Goal: Find specific page/section: Find specific page/section

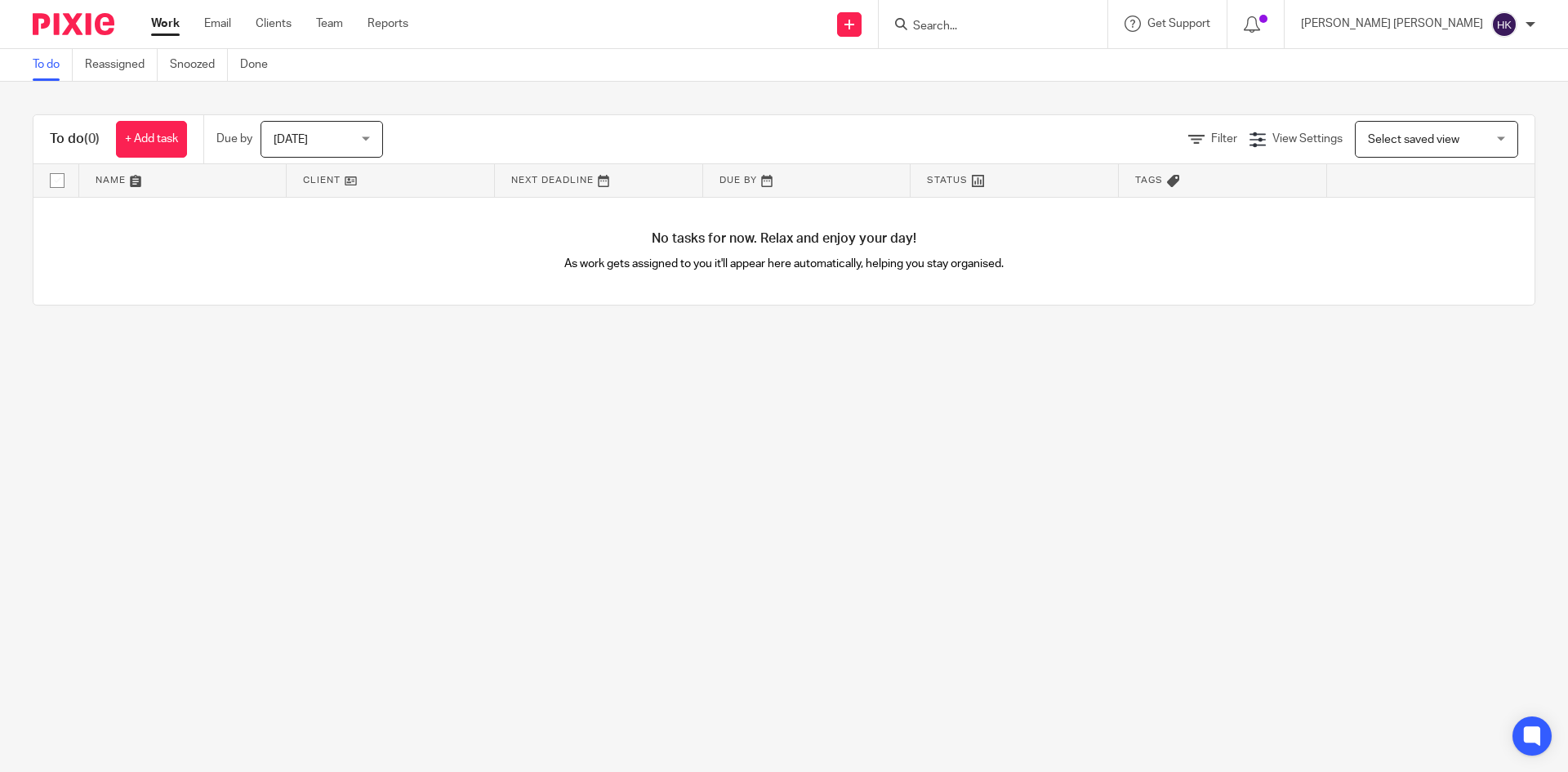
click at [1059, 25] on input "Search" at bounding box center [984, 27] width 147 height 15
type input "B"
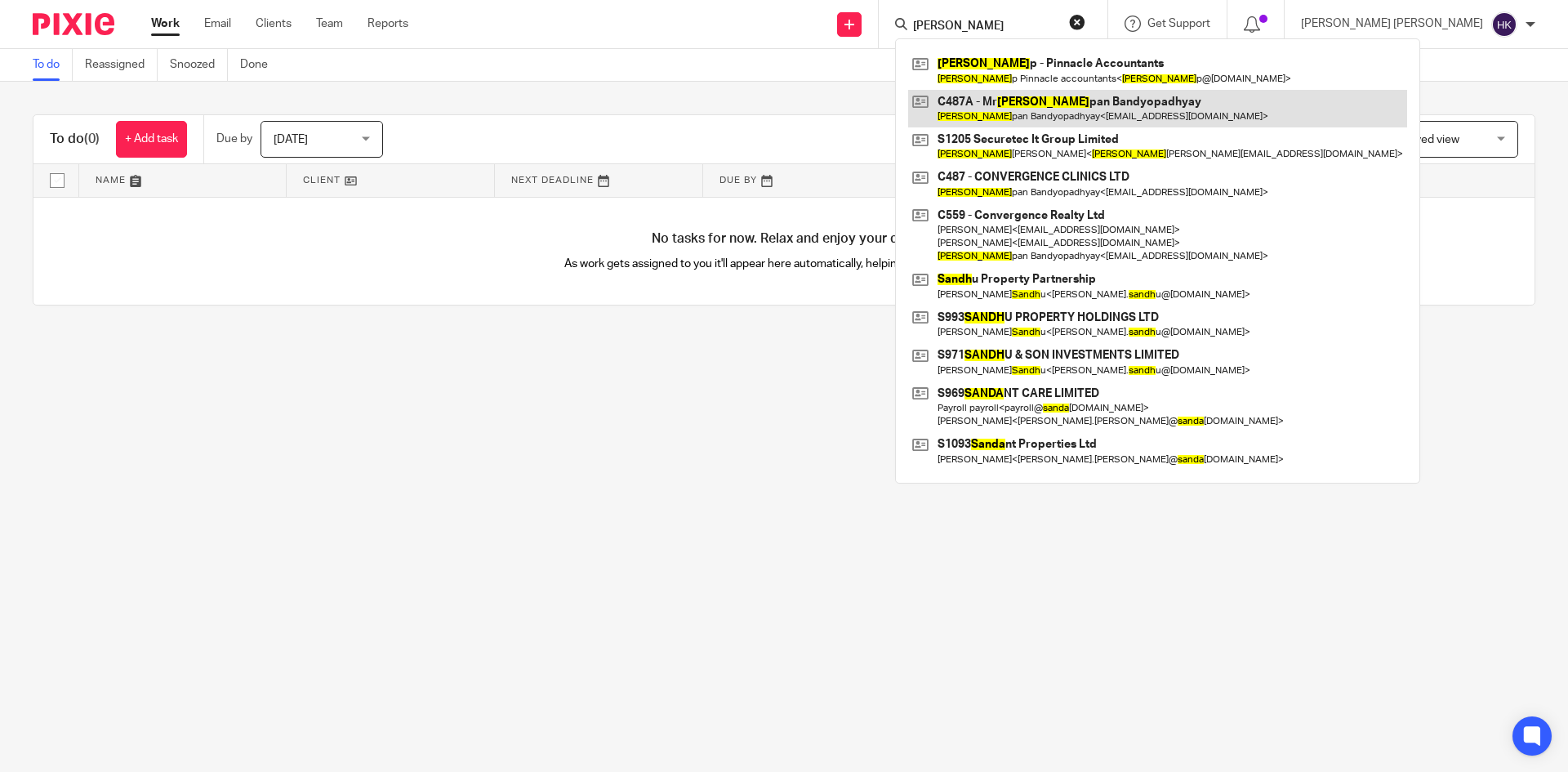
type input "[PERSON_NAME]"
click at [1127, 103] on link at bounding box center [1158, 109] width 499 height 38
click at [1113, 101] on link at bounding box center [1158, 109] width 499 height 38
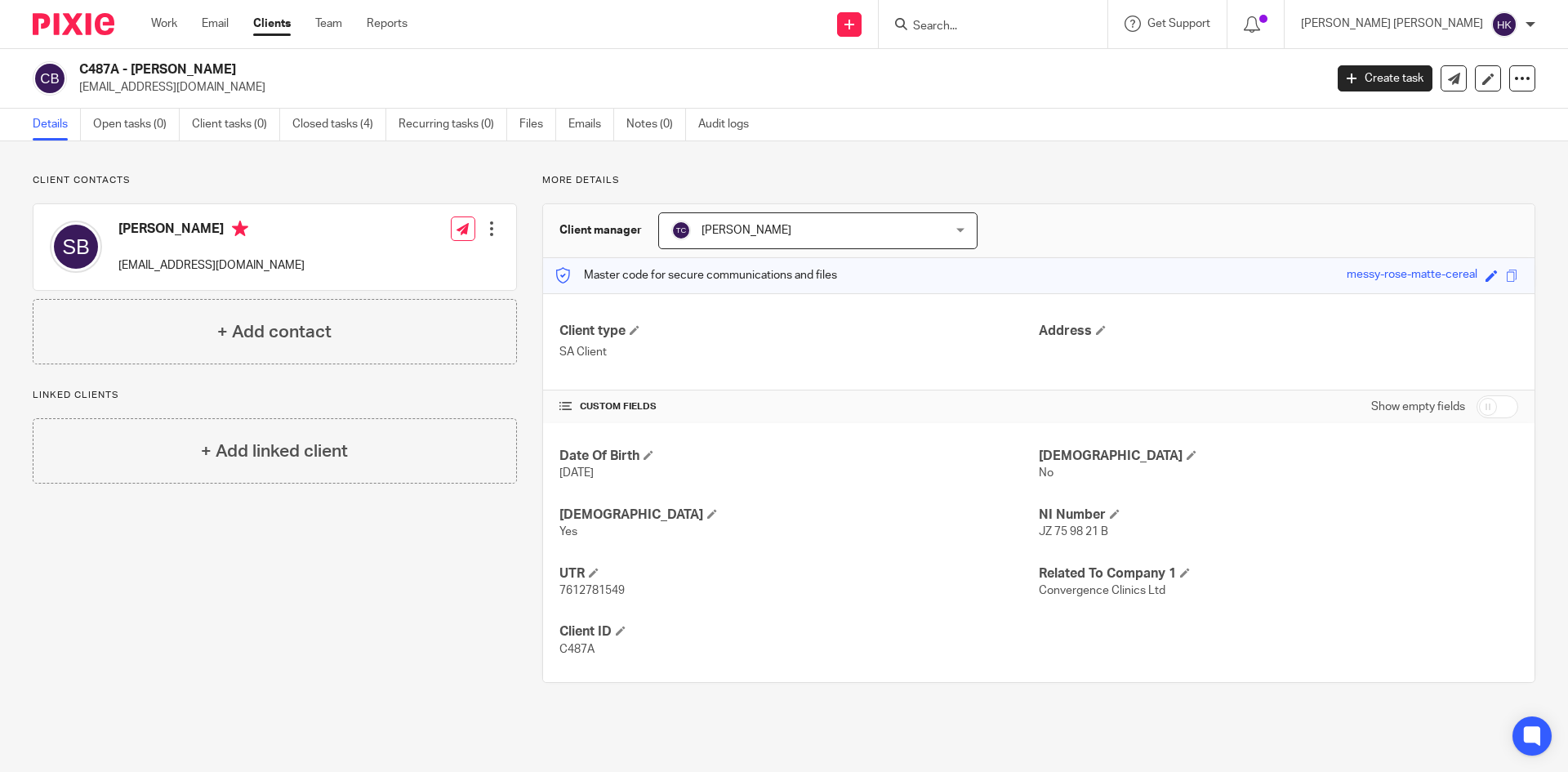
click at [863, 733] on main "C487A - [PERSON_NAME] [EMAIL_ADDRESS][DOMAIN_NAME] Create task Update from Comp…" at bounding box center [784, 386] width 1568 height 772
